Goal: Information Seeking & Learning: Learn about a topic

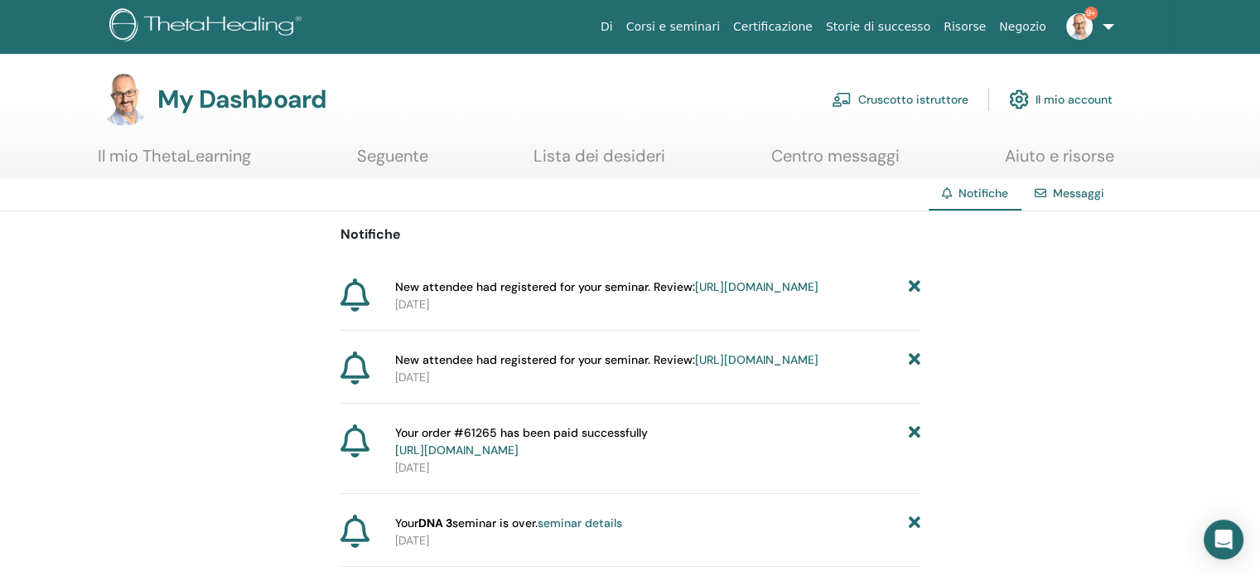
click at [923, 92] on link "Cruscotto istruttore" at bounding box center [899, 99] width 137 height 36
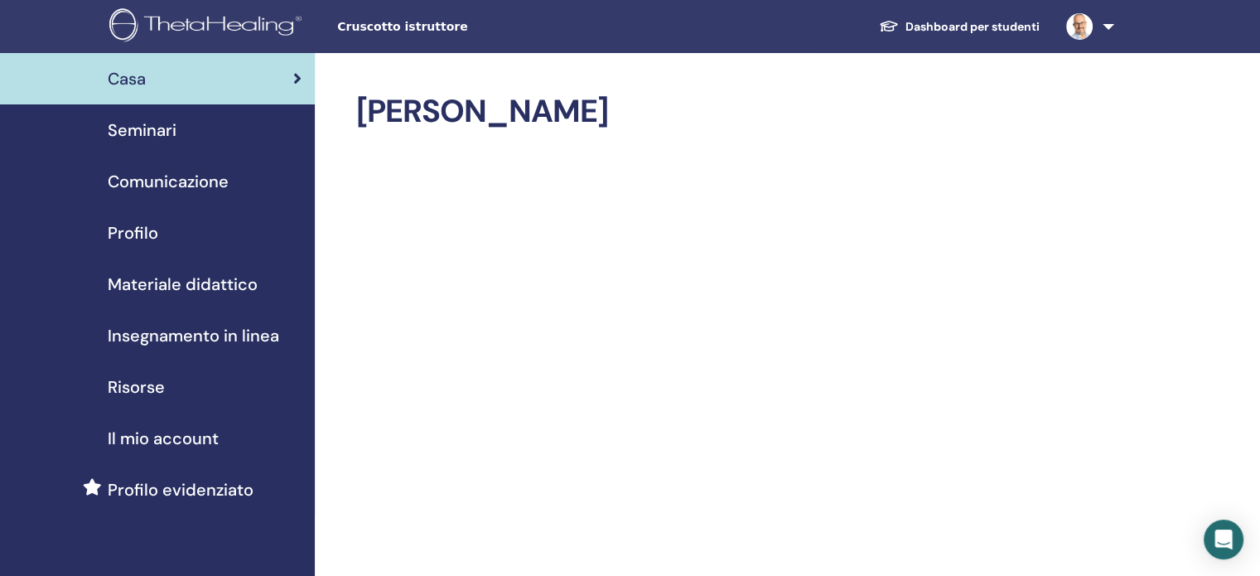
click at [158, 126] on span "Seminari" at bounding box center [142, 130] width 69 height 25
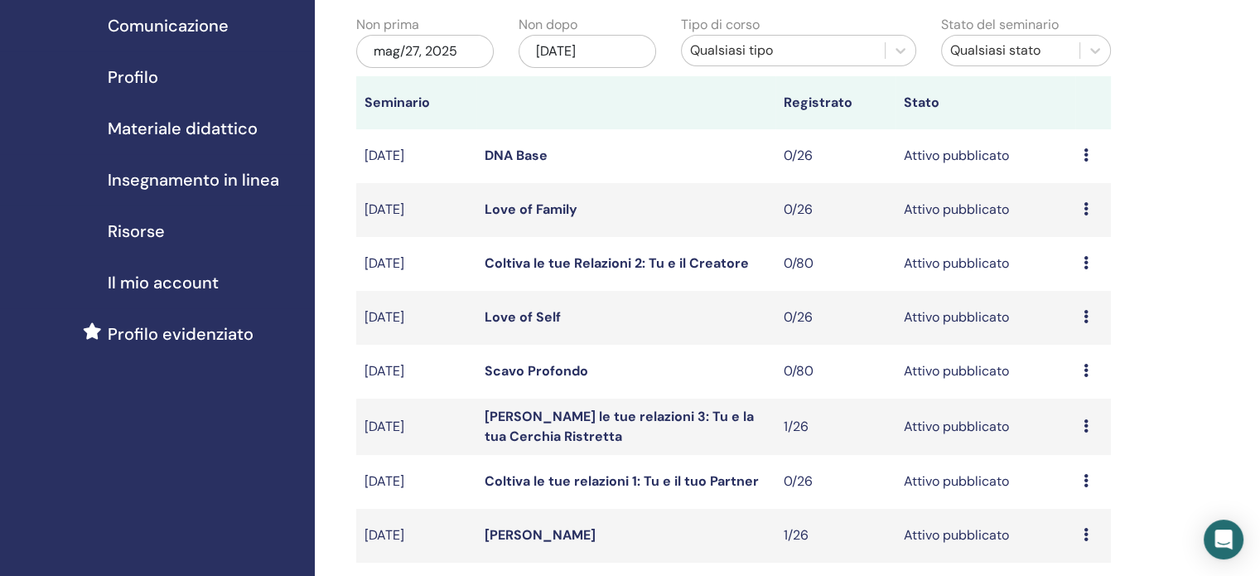
scroll to position [321, 0]
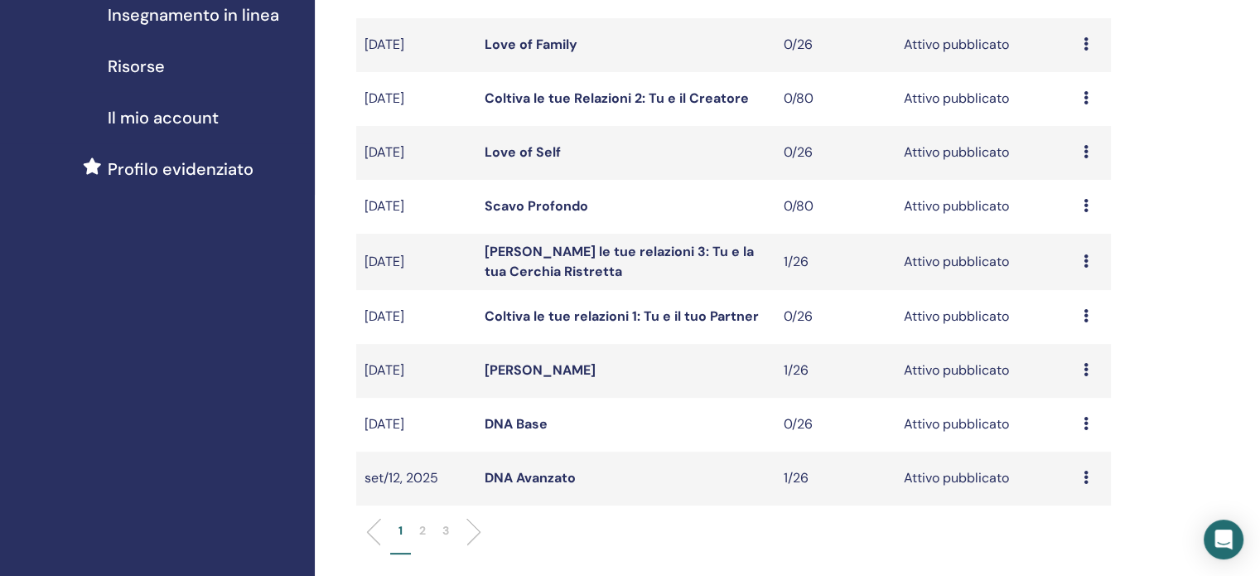
click at [529, 472] on link "DNA Avanzato" at bounding box center [529, 477] width 91 height 17
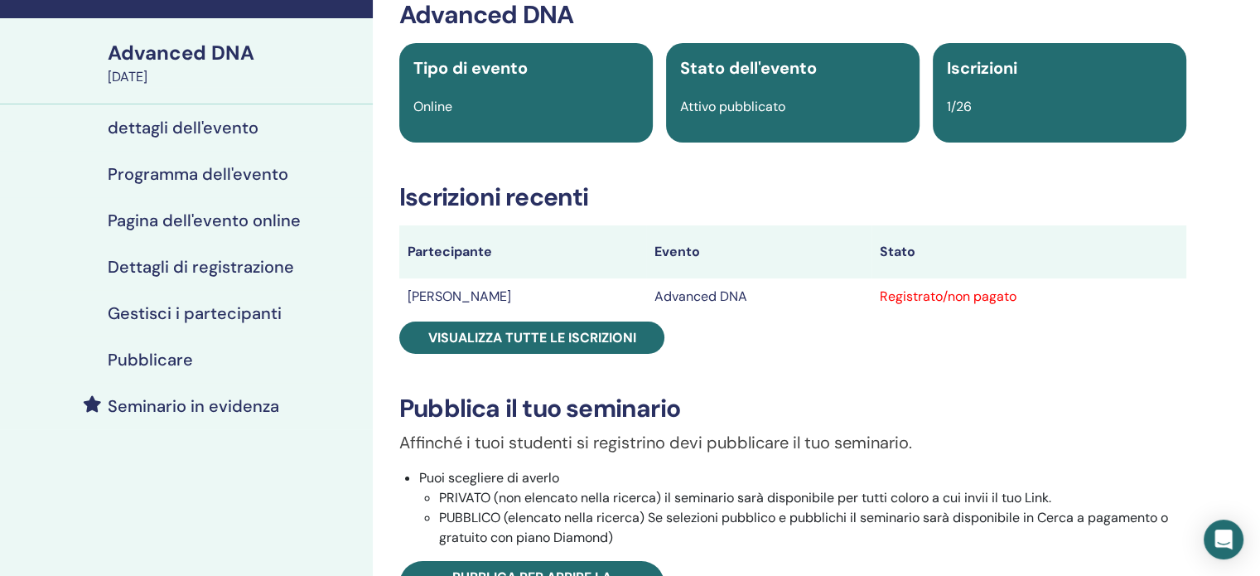
scroll to position [96, 0]
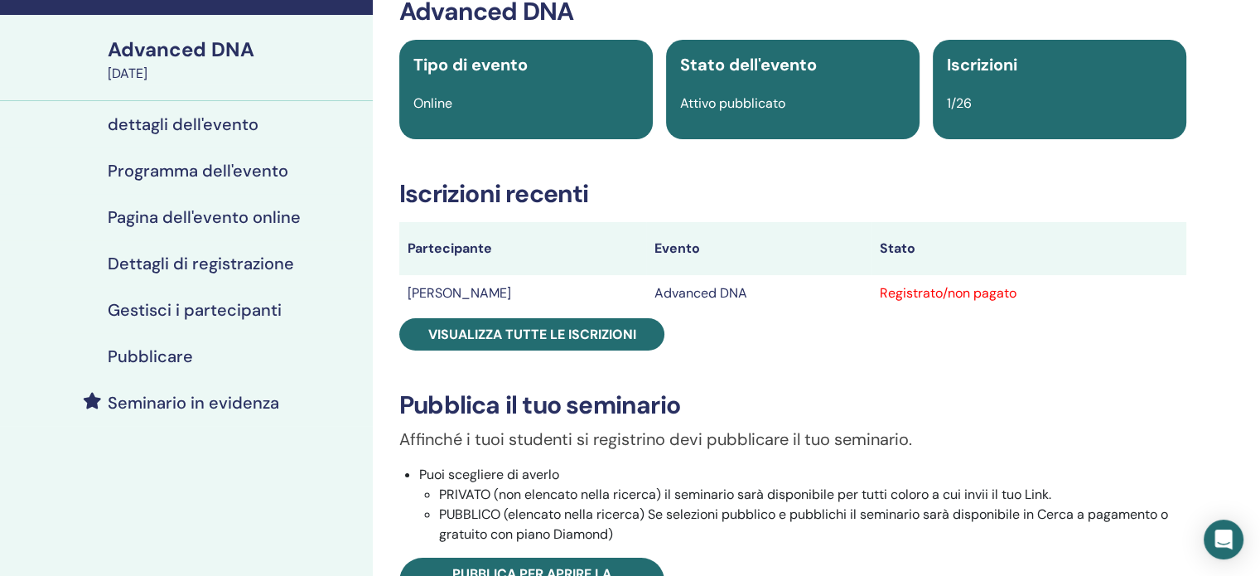
click at [176, 355] on h4 "Pubblicare" at bounding box center [150, 356] width 85 height 20
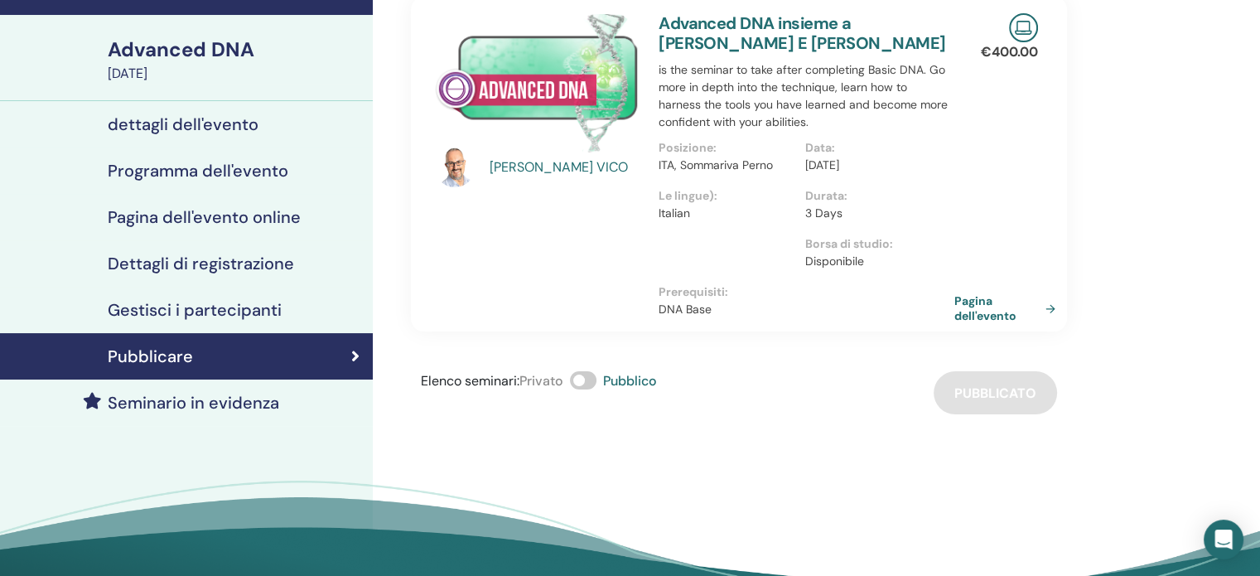
click at [972, 296] on link "Pagina dell'evento" at bounding box center [1008, 308] width 108 height 30
click at [227, 70] on div "September 12, 2025" at bounding box center [235, 74] width 255 height 20
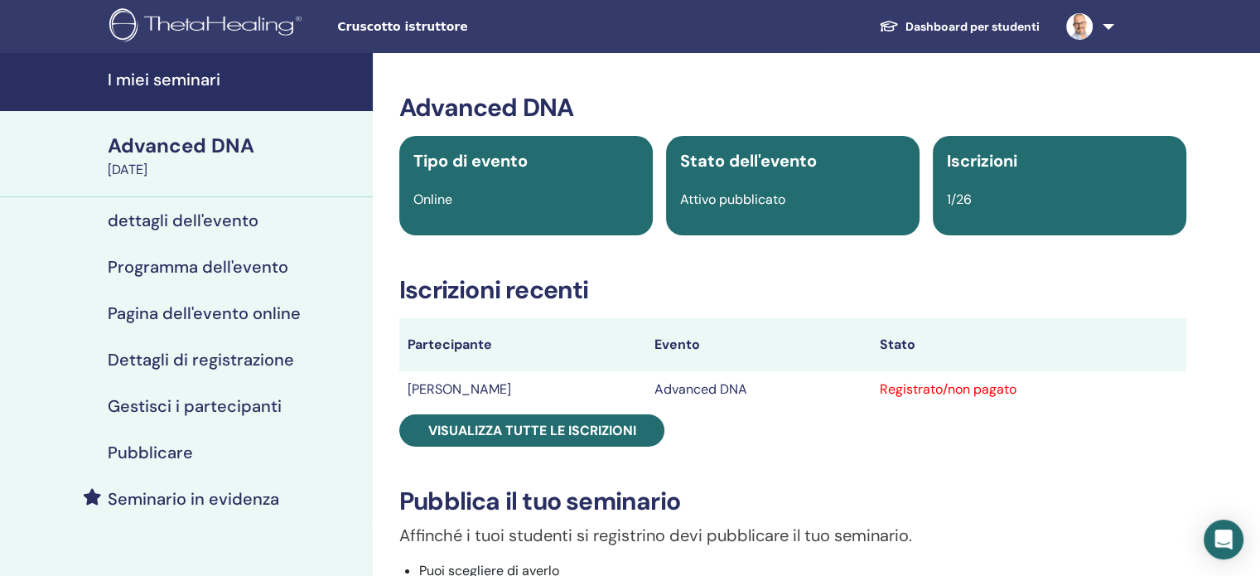
click at [172, 67] on link "I miei seminari" at bounding box center [186, 82] width 373 height 58
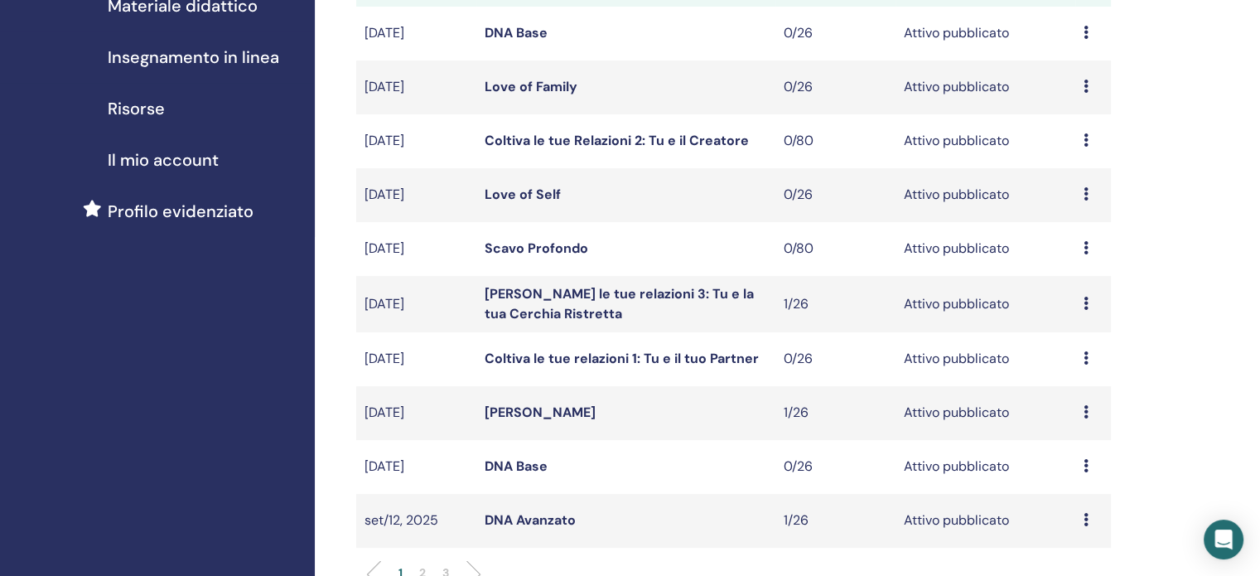
scroll to position [391, 0]
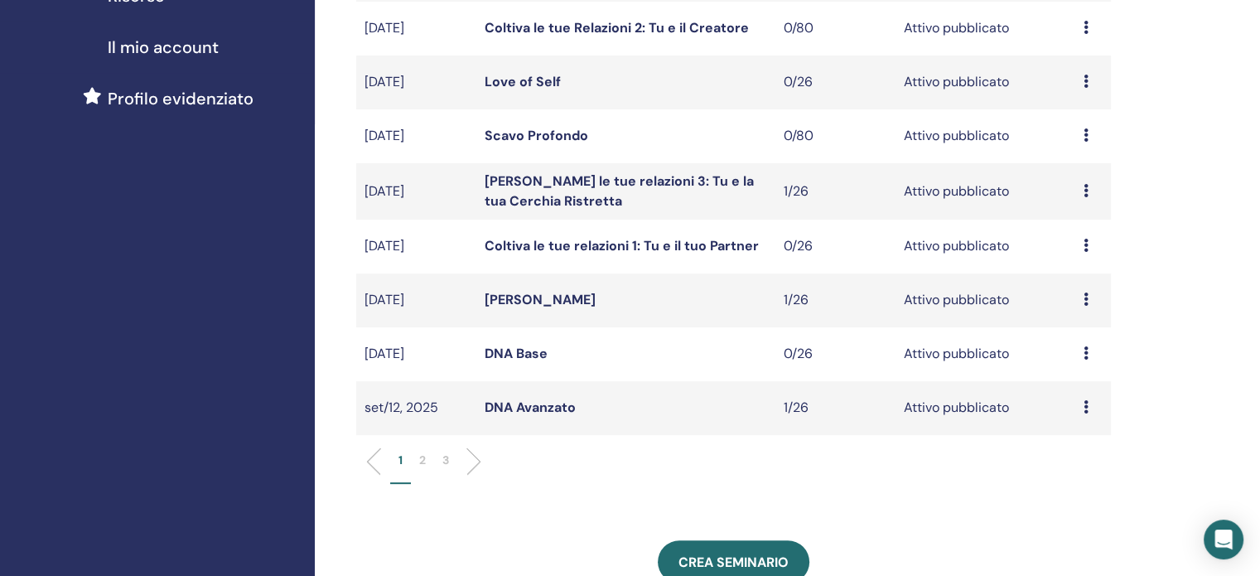
click at [422, 462] on p "2" at bounding box center [422, 459] width 7 height 17
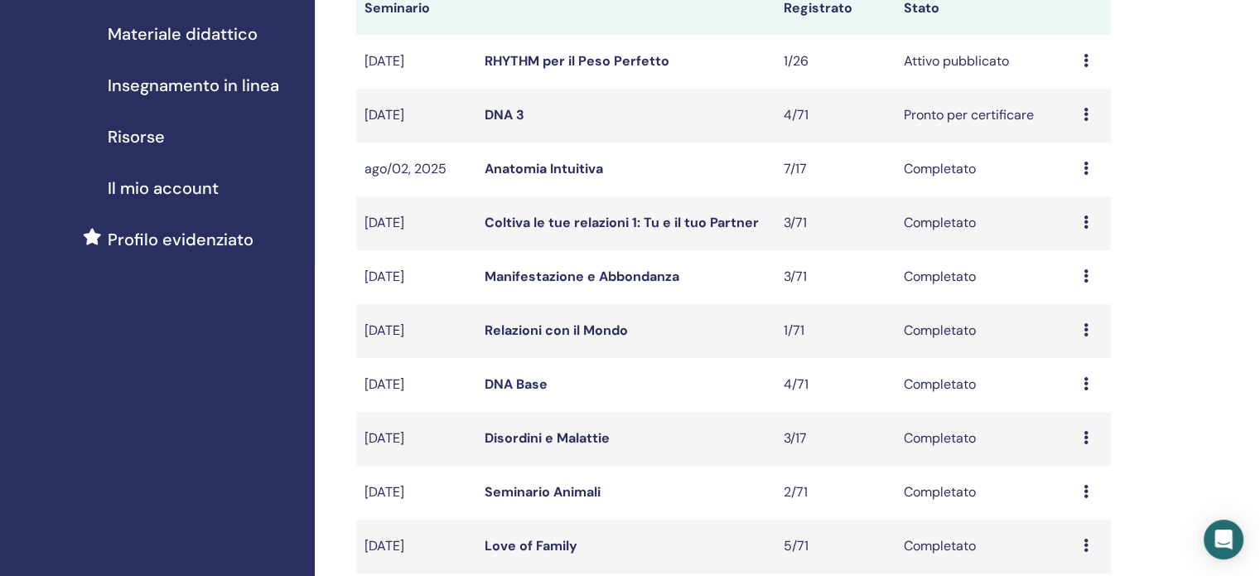
scroll to position [179, 0]
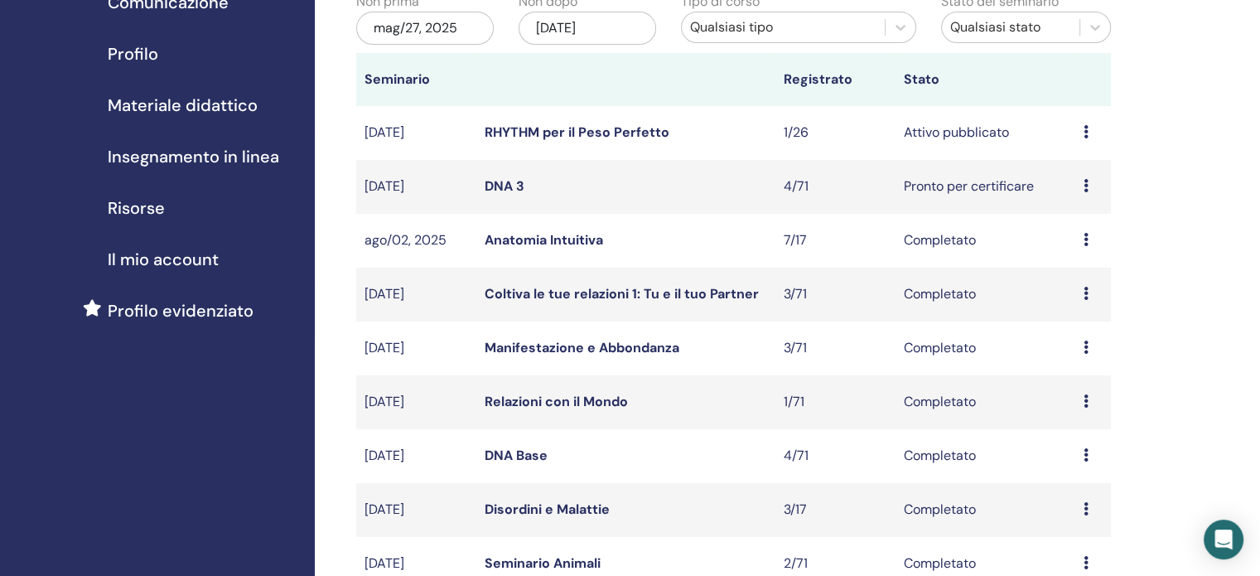
click at [557, 134] on link "RHYTHM per il Peso Perfetto" at bounding box center [576, 131] width 185 height 17
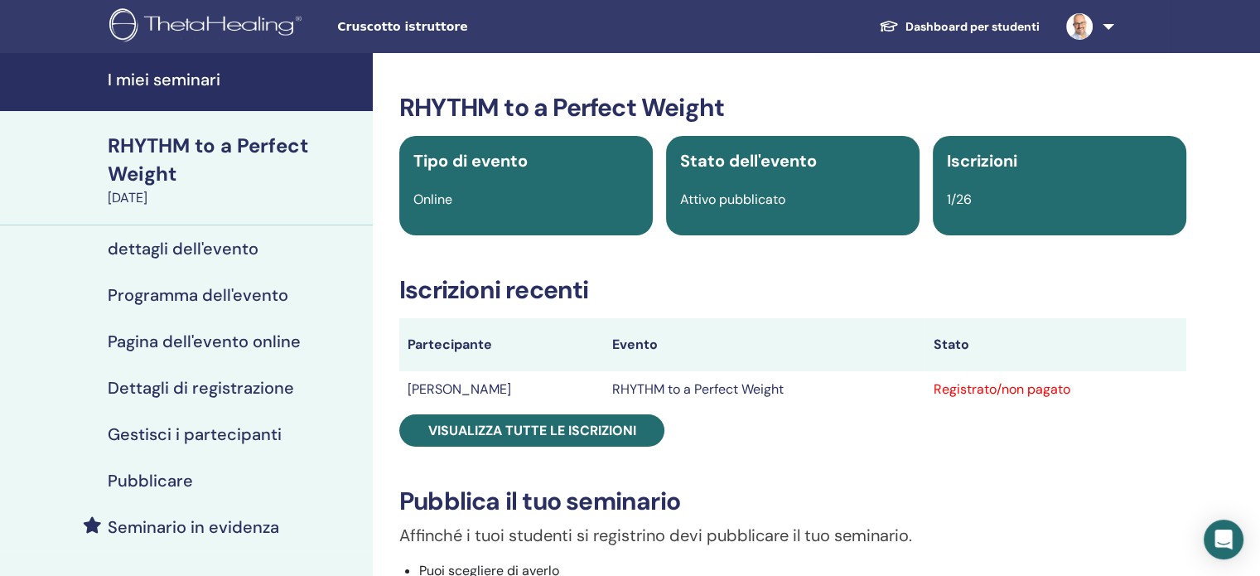
click at [162, 75] on h4 "I miei seminari" at bounding box center [235, 80] width 255 height 20
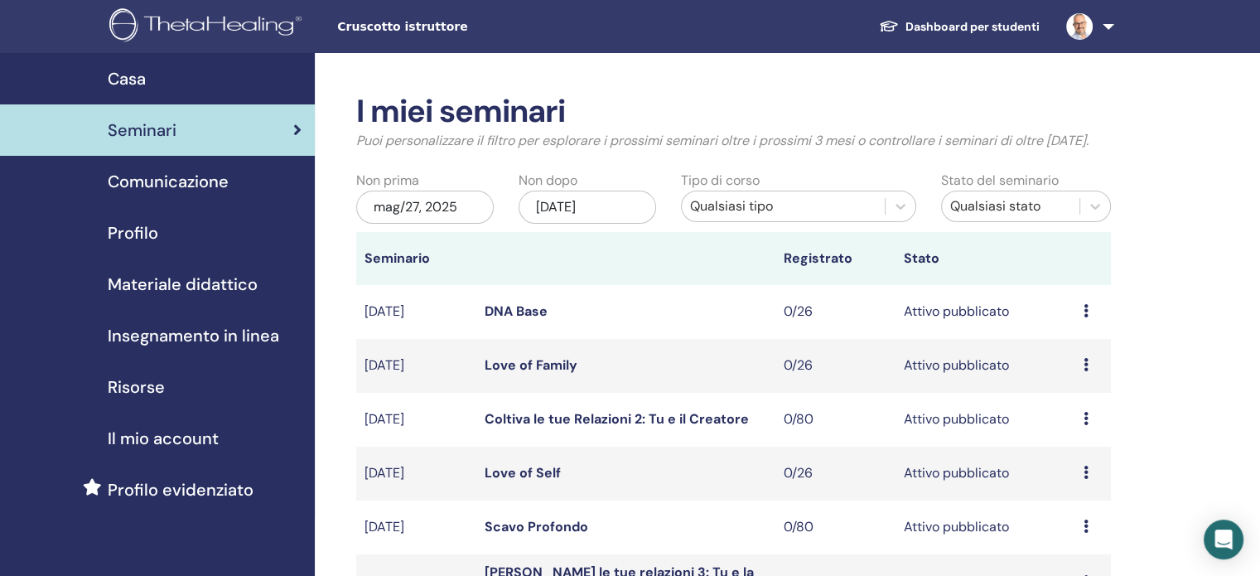
click at [162, 293] on span "Materiale didattico" at bounding box center [183, 284] width 150 height 25
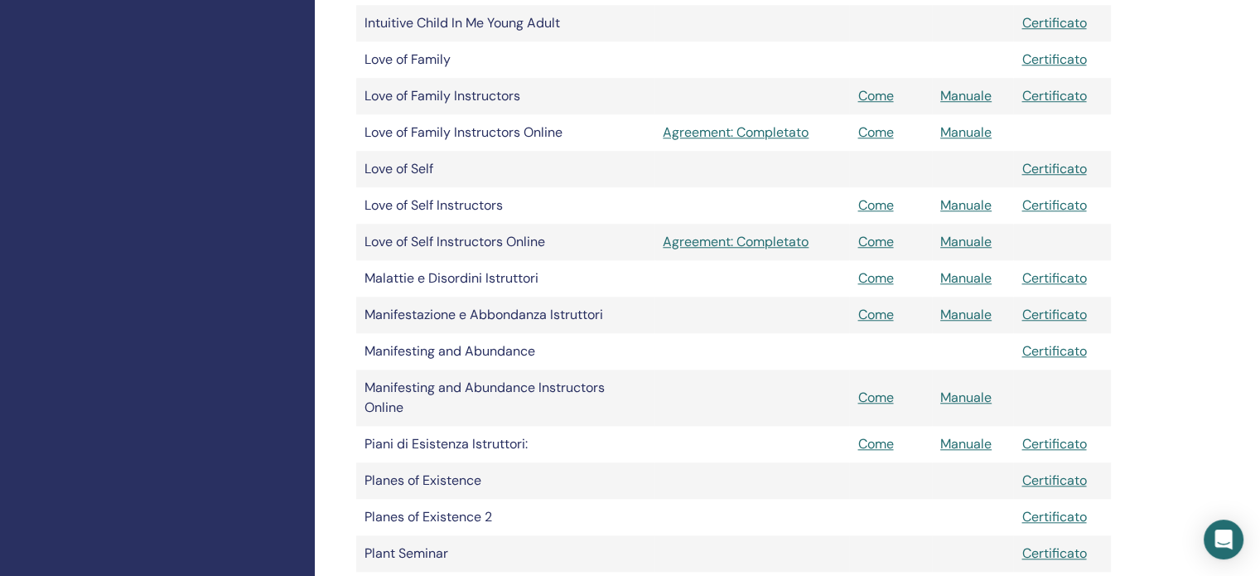
scroll to position [1487, 0]
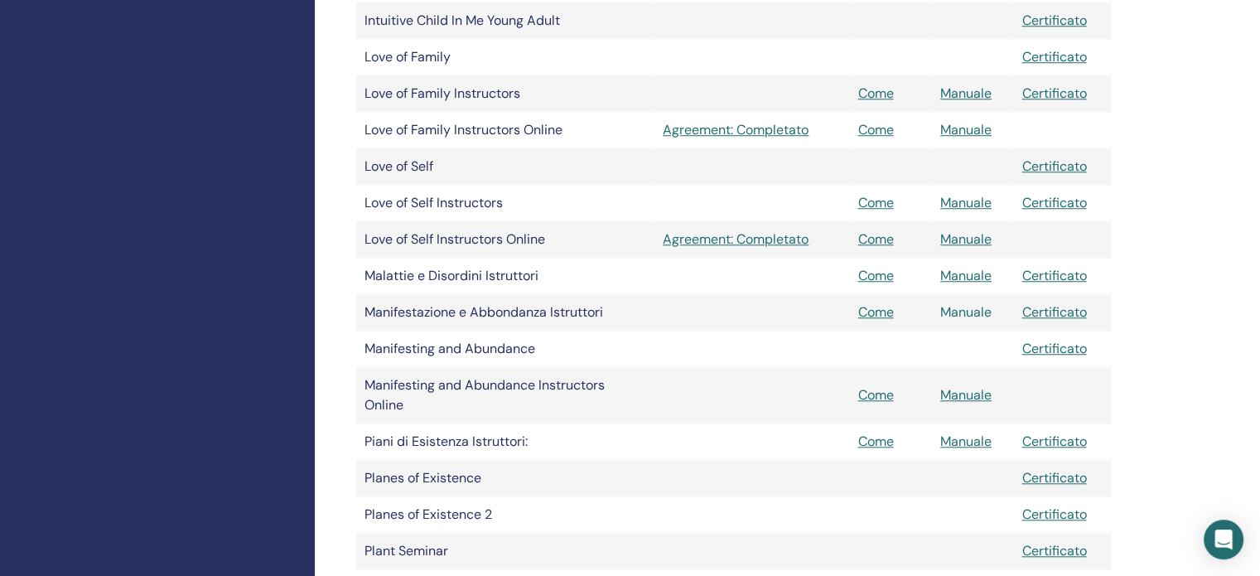
click at [954, 310] on link "Manuale" at bounding box center [965, 311] width 51 height 17
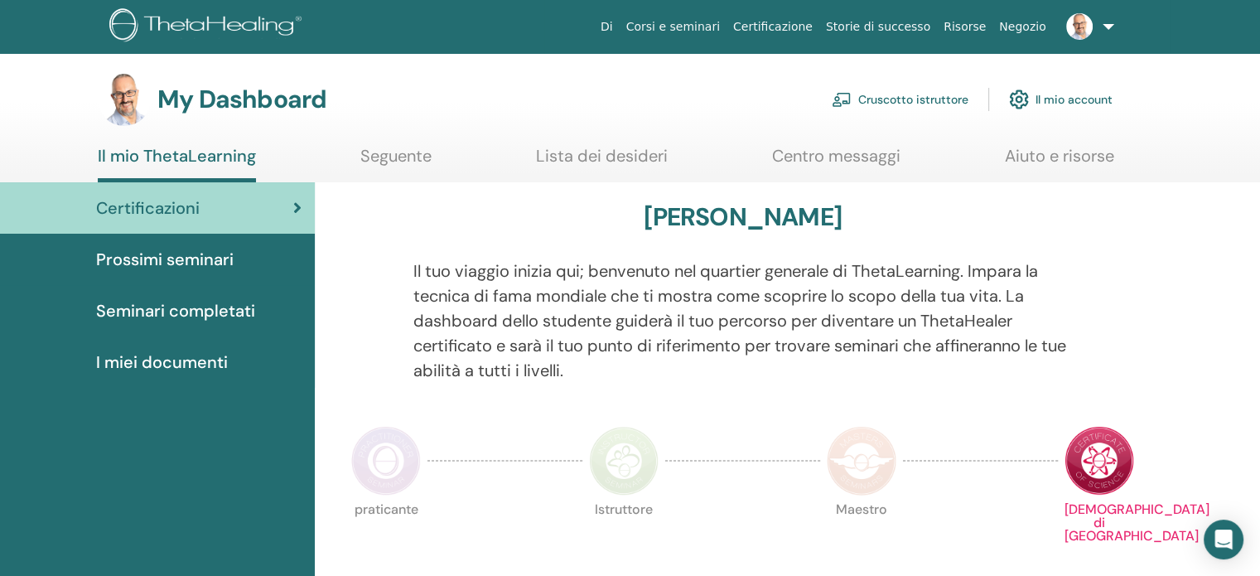
click at [726, 25] on link "Corsi e seminari" at bounding box center [672, 27] width 107 height 31
